Goal: Complete application form: Complete application form

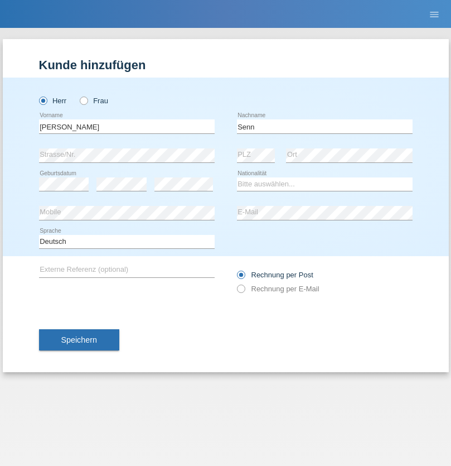
type input "Senn"
select select "CH"
select select "en"
radio input "true"
click at [127, 126] on input "text" at bounding box center [127, 126] width 176 height 14
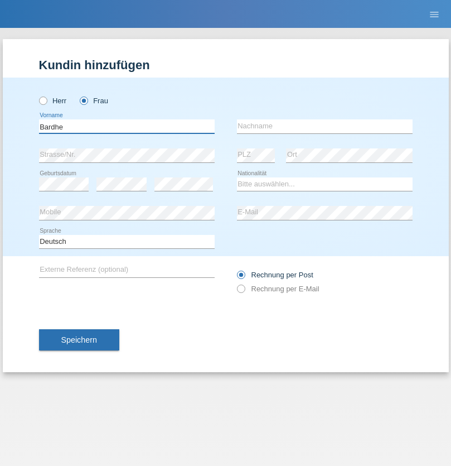
type input "Bardhe"
click at [325, 126] on input "text" at bounding box center [325, 126] width 176 height 14
type input "Musaj"
select select "CH"
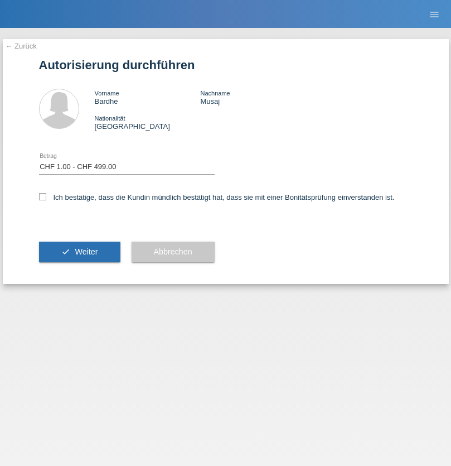
select select "1"
checkbox input "true"
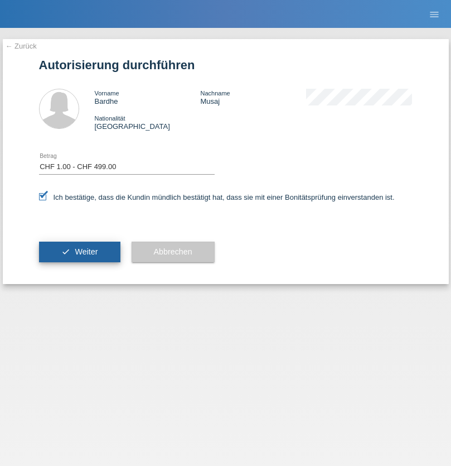
click at [79, 251] on span "Weiter" at bounding box center [86, 251] width 23 height 9
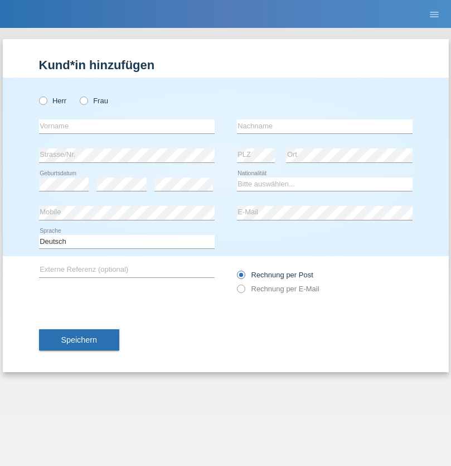
radio input "true"
click at [127, 126] on input "text" at bounding box center [127, 126] width 176 height 14
type input "Flavio"
click at [325, 126] on input "text" at bounding box center [325, 126] width 176 height 14
type input "Fravi"
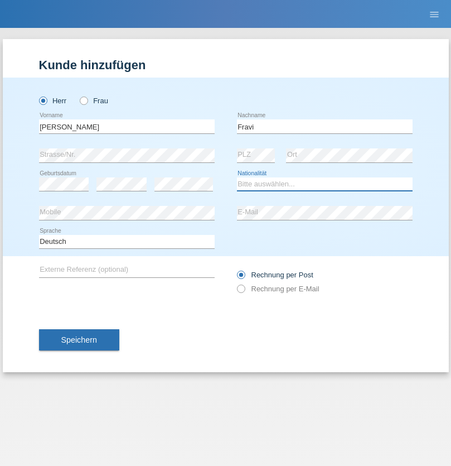
select select "CH"
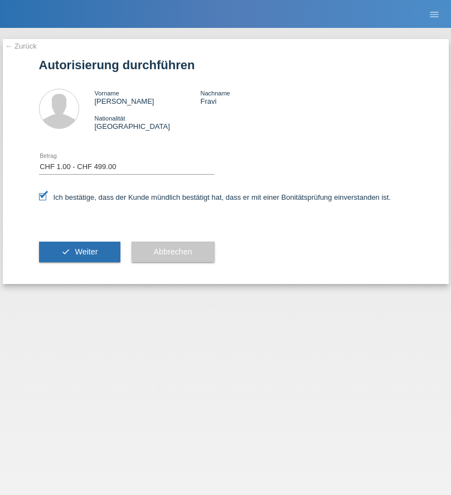
select select "1"
click at [79, 251] on span "Weiter" at bounding box center [86, 251] width 23 height 9
